Goal: Information Seeking & Learning: Learn about a topic

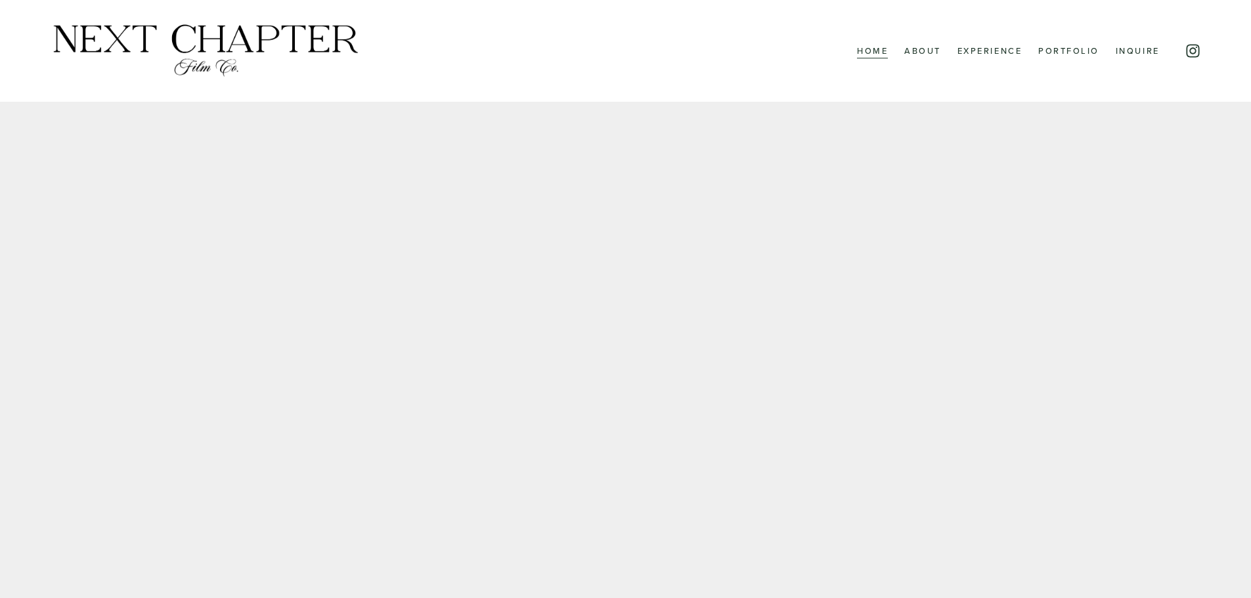
click at [996, 51] on link "Experience" at bounding box center [990, 50] width 65 height 17
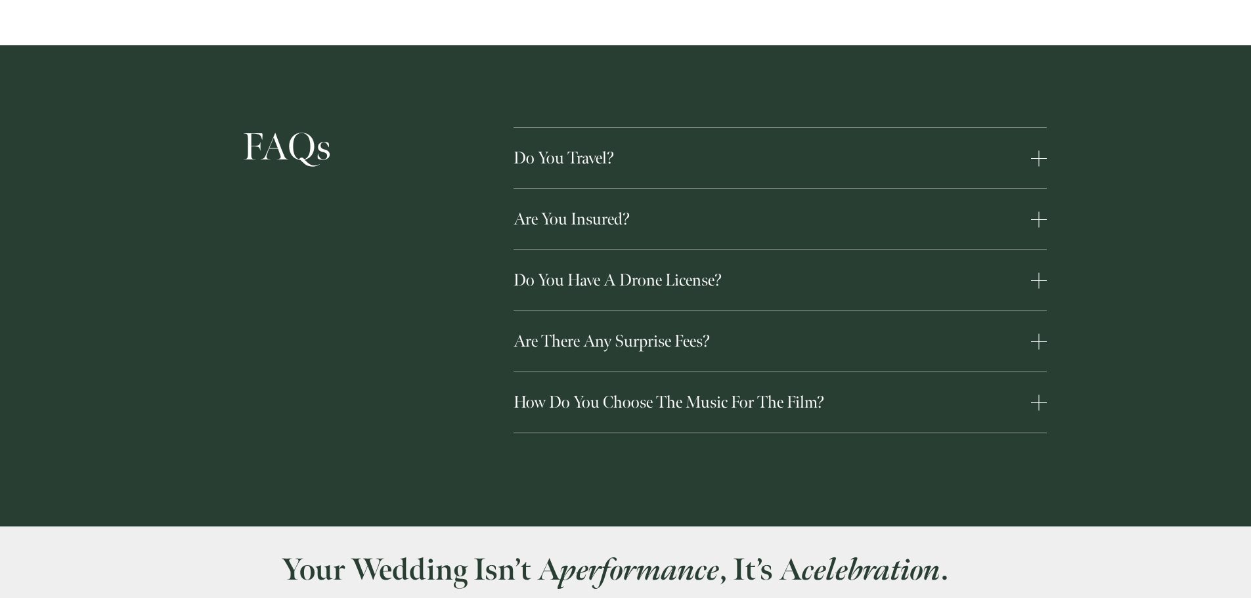
scroll to position [3481, 0]
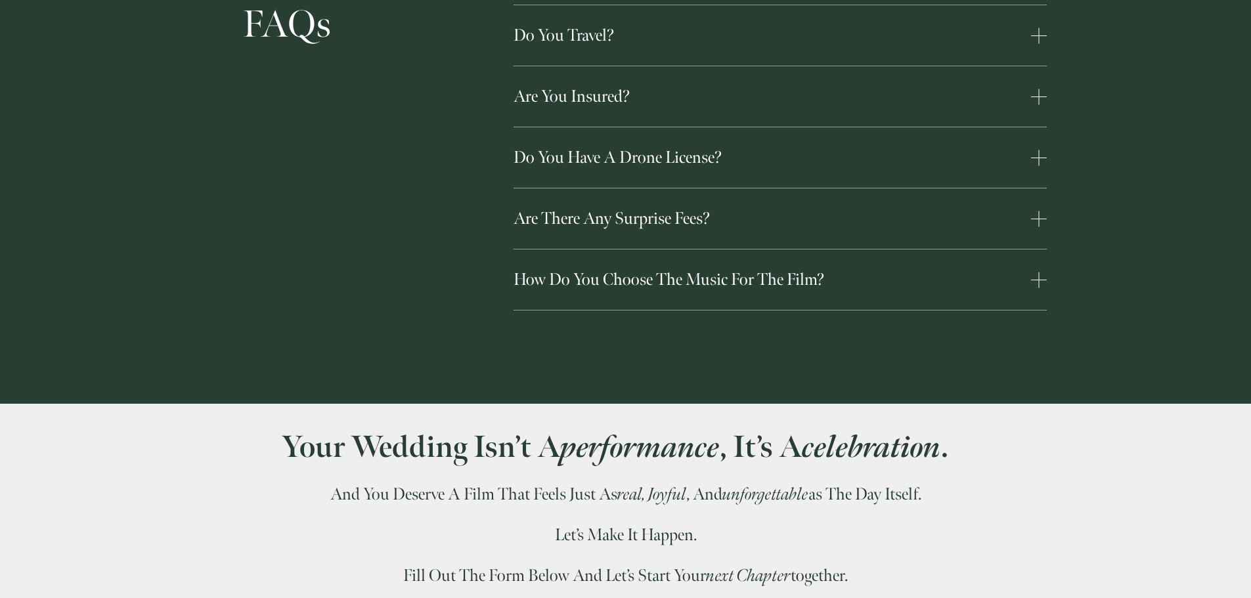
click at [770, 208] on span "Are there any surprise fees?" at bounding box center [773, 218] width 518 height 21
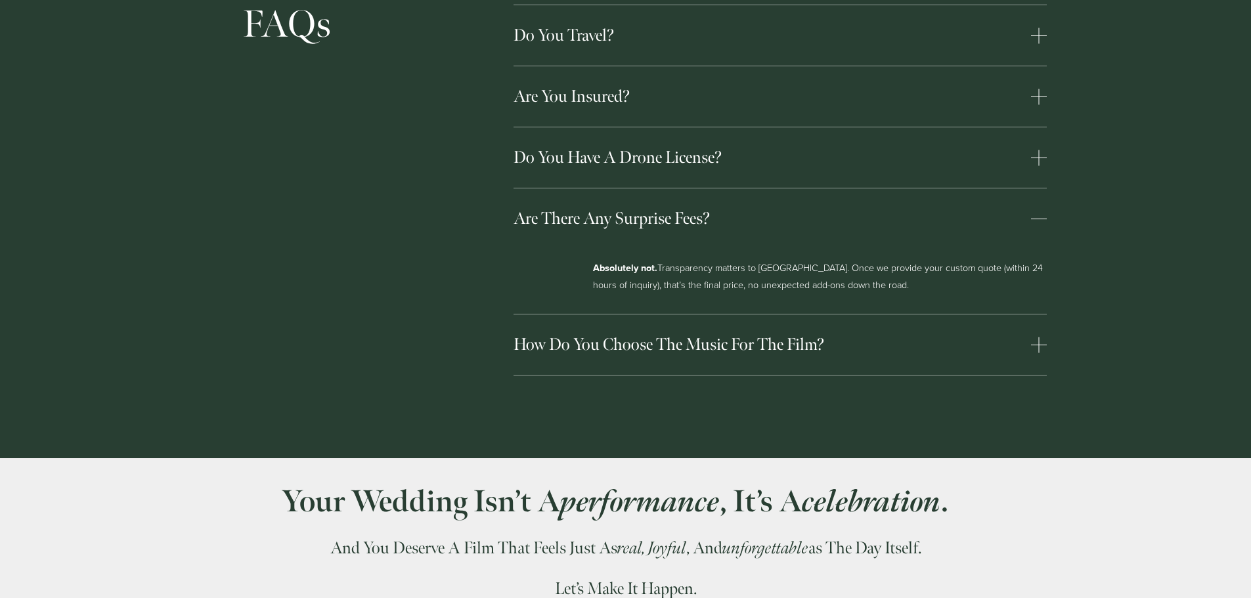
click at [780, 147] on span "Do you have a drone license?" at bounding box center [773, 157] width 518 height 21
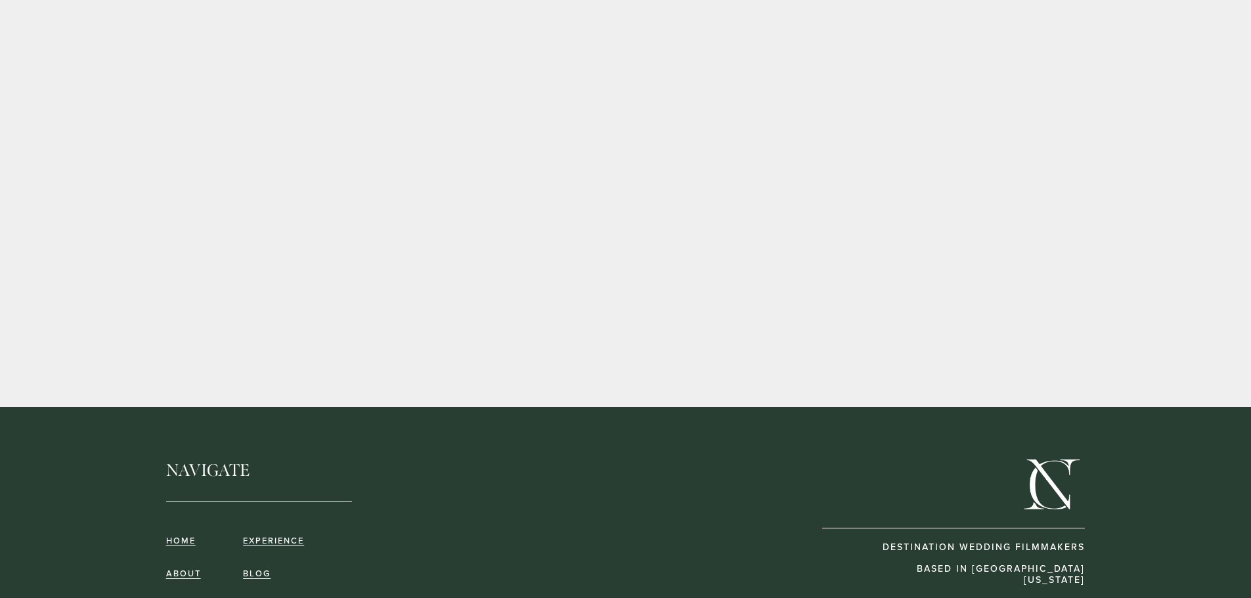
scroll to position [4616, 0]
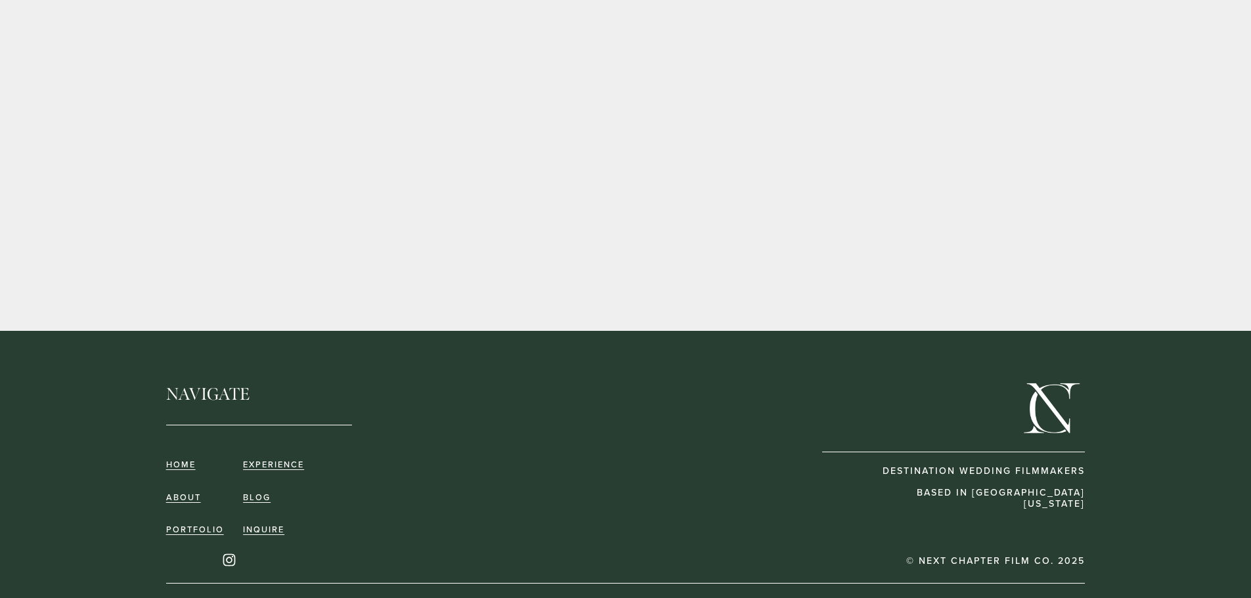
click at [279, 525] on link "inquire" at bounding box center [263, 530] width 41 height 10
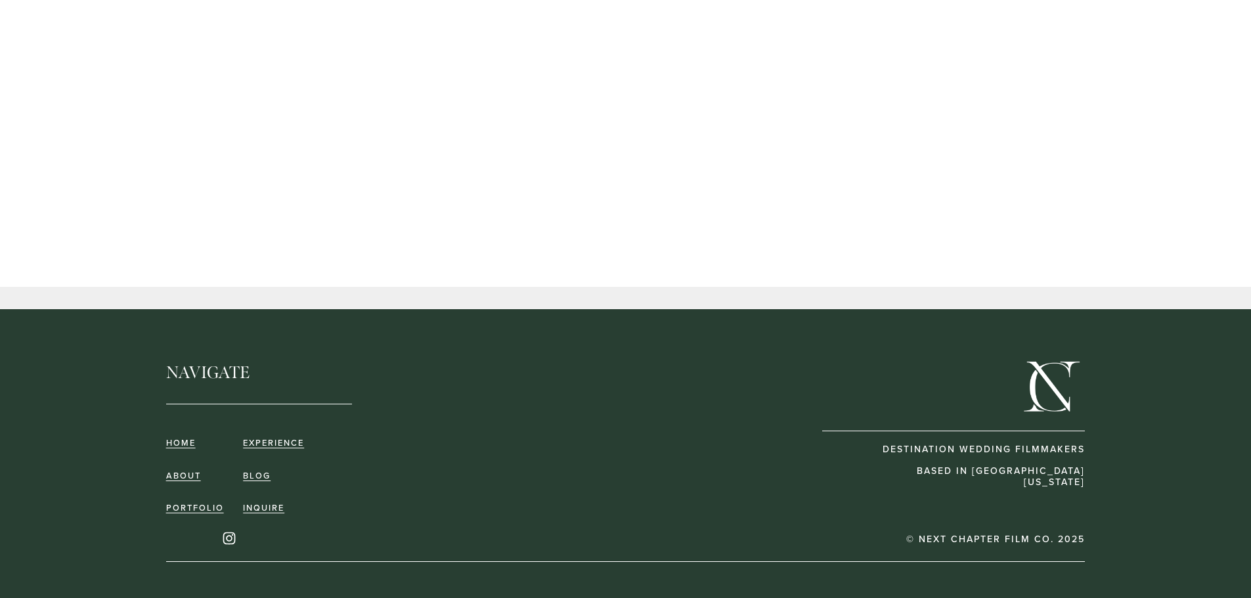
scroll to position [1155, 0]
click at [257, 472] on link "blog" at bounding box center [257, 475] width 28 height 10
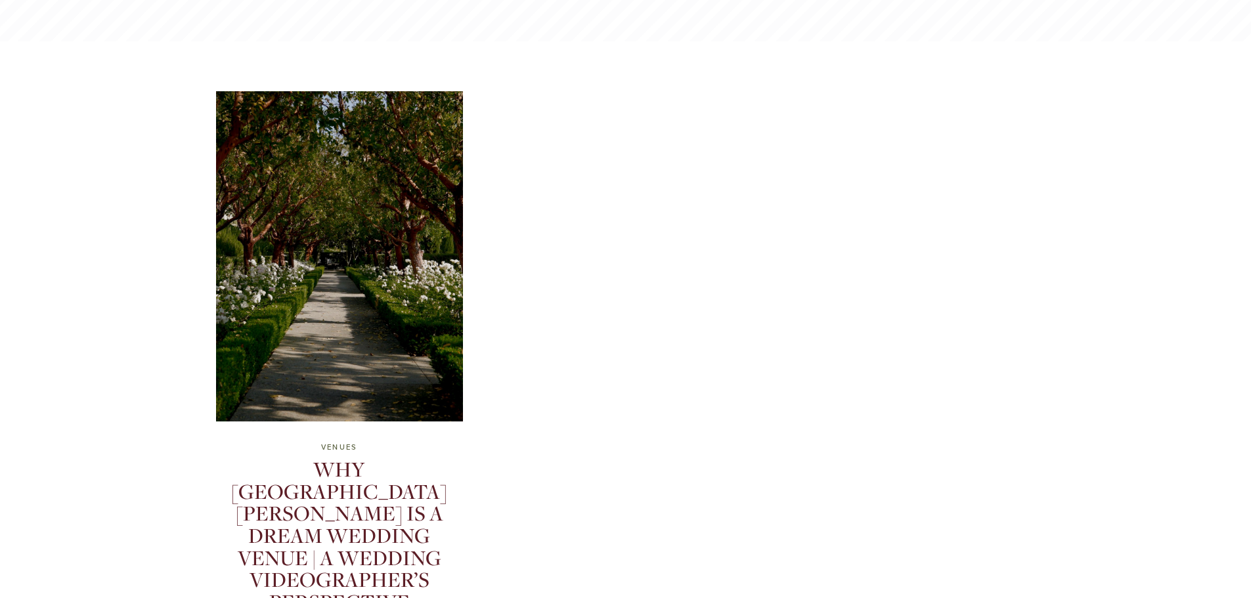
scroll to position [460, 0]
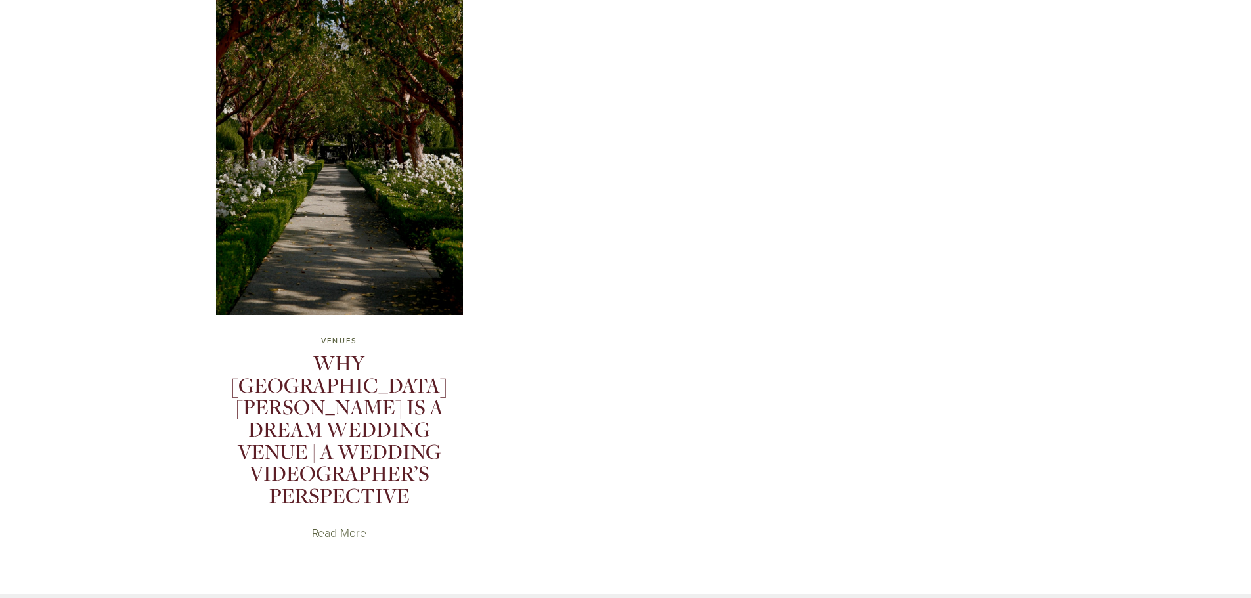
click at [373, 400] on link "Why Rancho Bernardo Inn Is a Dream Wedding Venue | A Wedding Videographer’s Per…" at bounding box center [339, 429] width 216 height 160
